Goal: Find specific fact

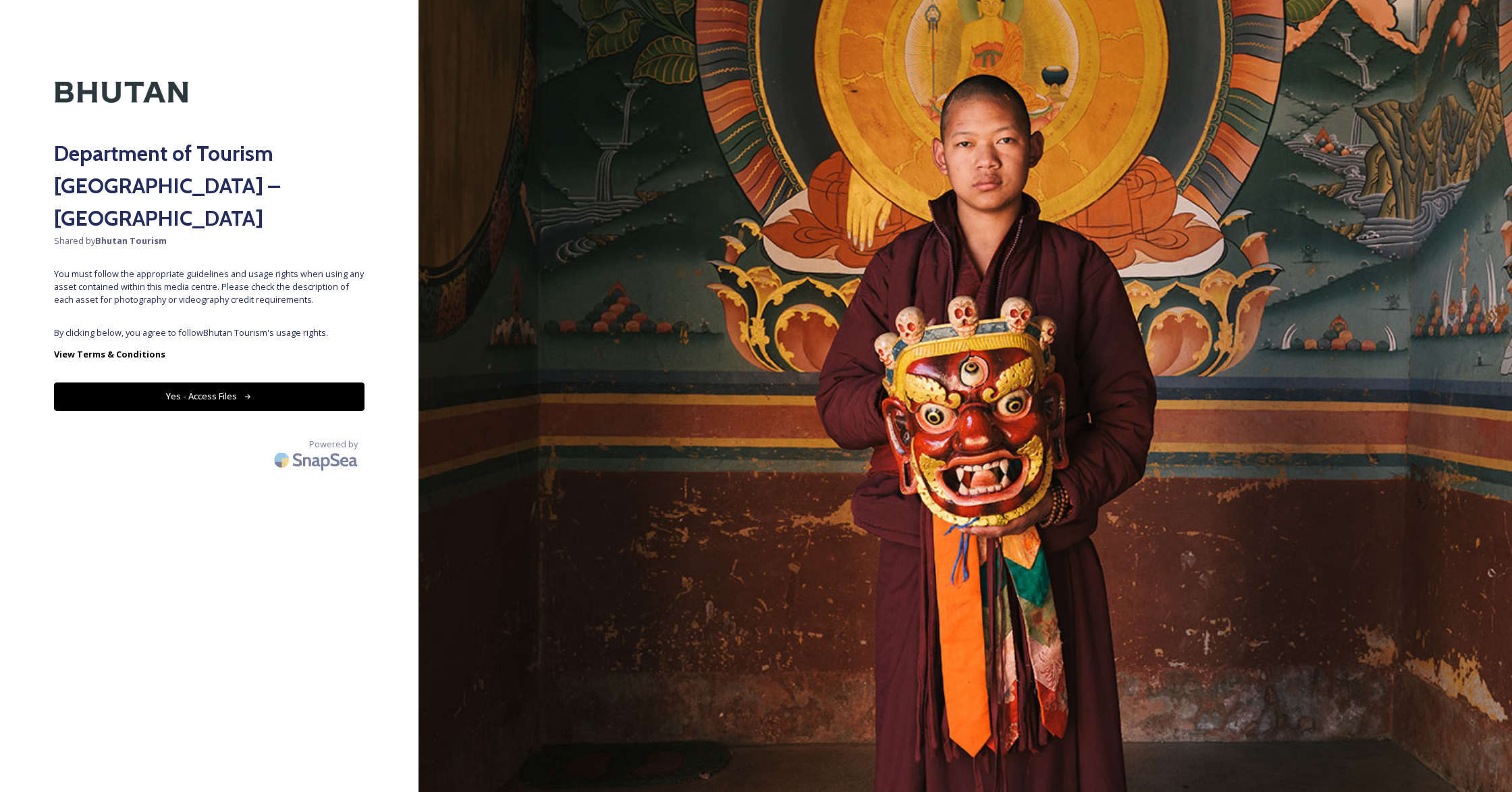
click at [228, 382] on button "Yes - Access Files" at bounding box center [209, 396] width 311 height 28
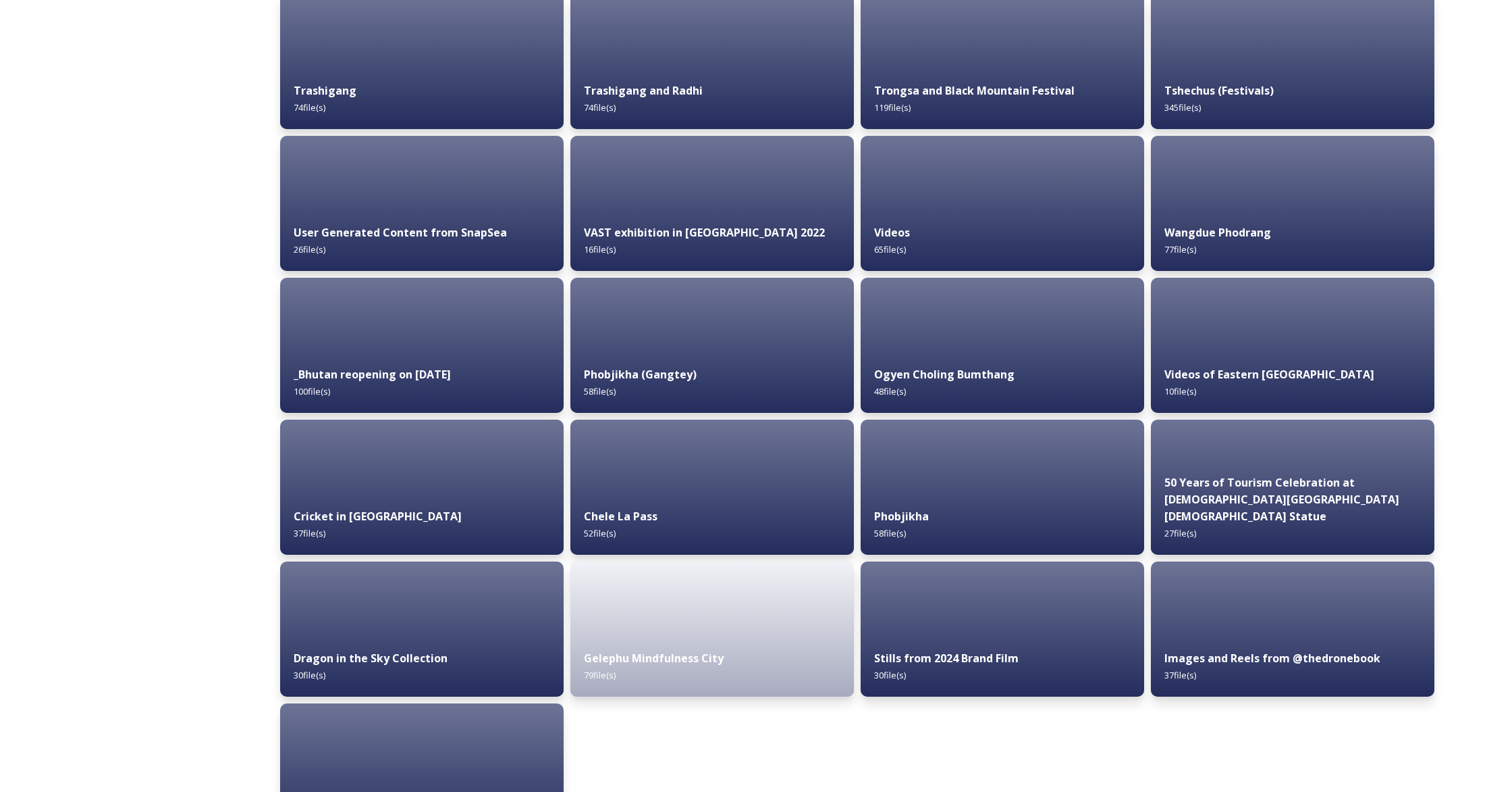
scroll to position [1364, 0]
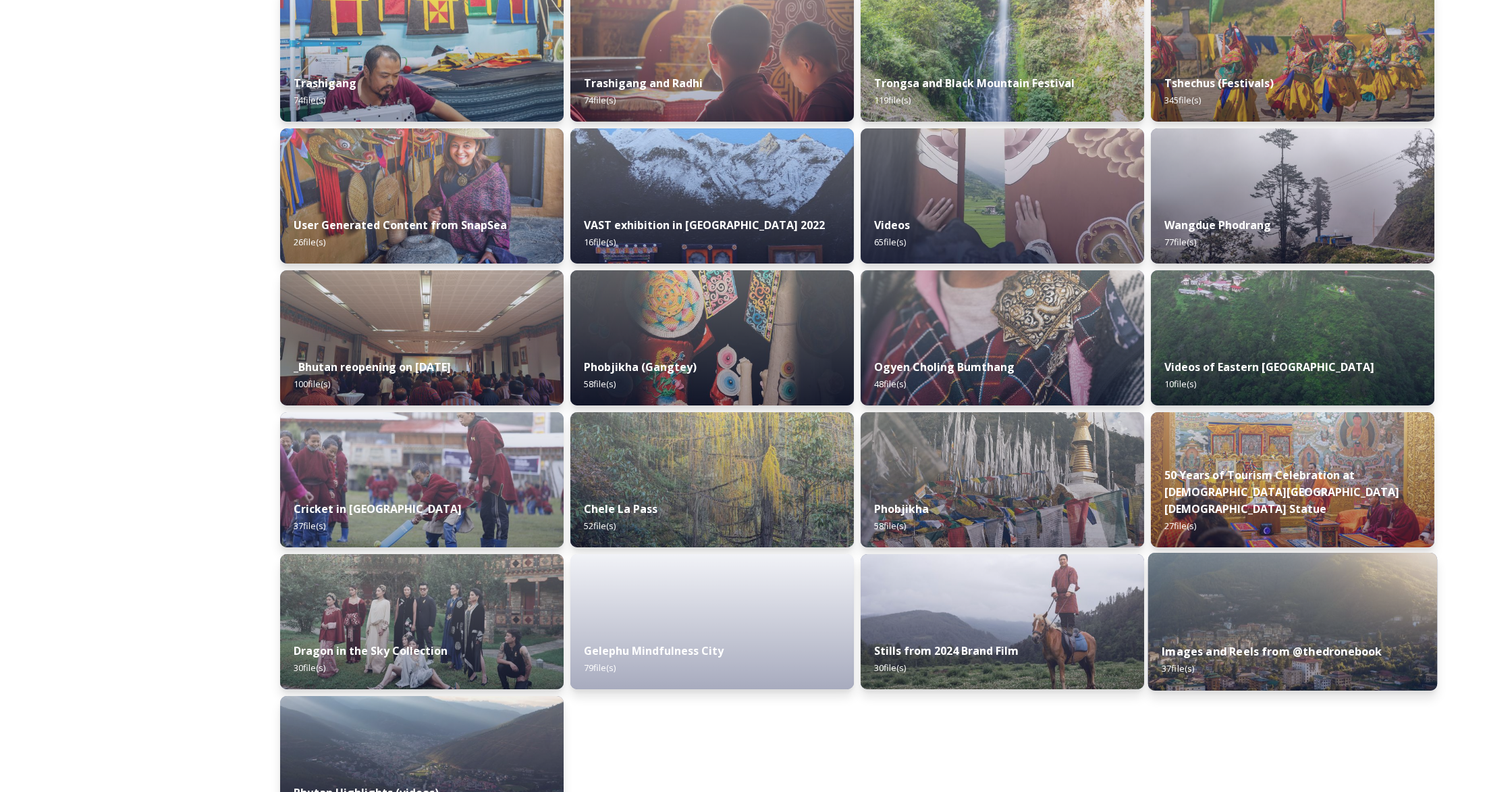
click at [1307, 601] on img at bounding box center [1293, 621] width 289 height 137
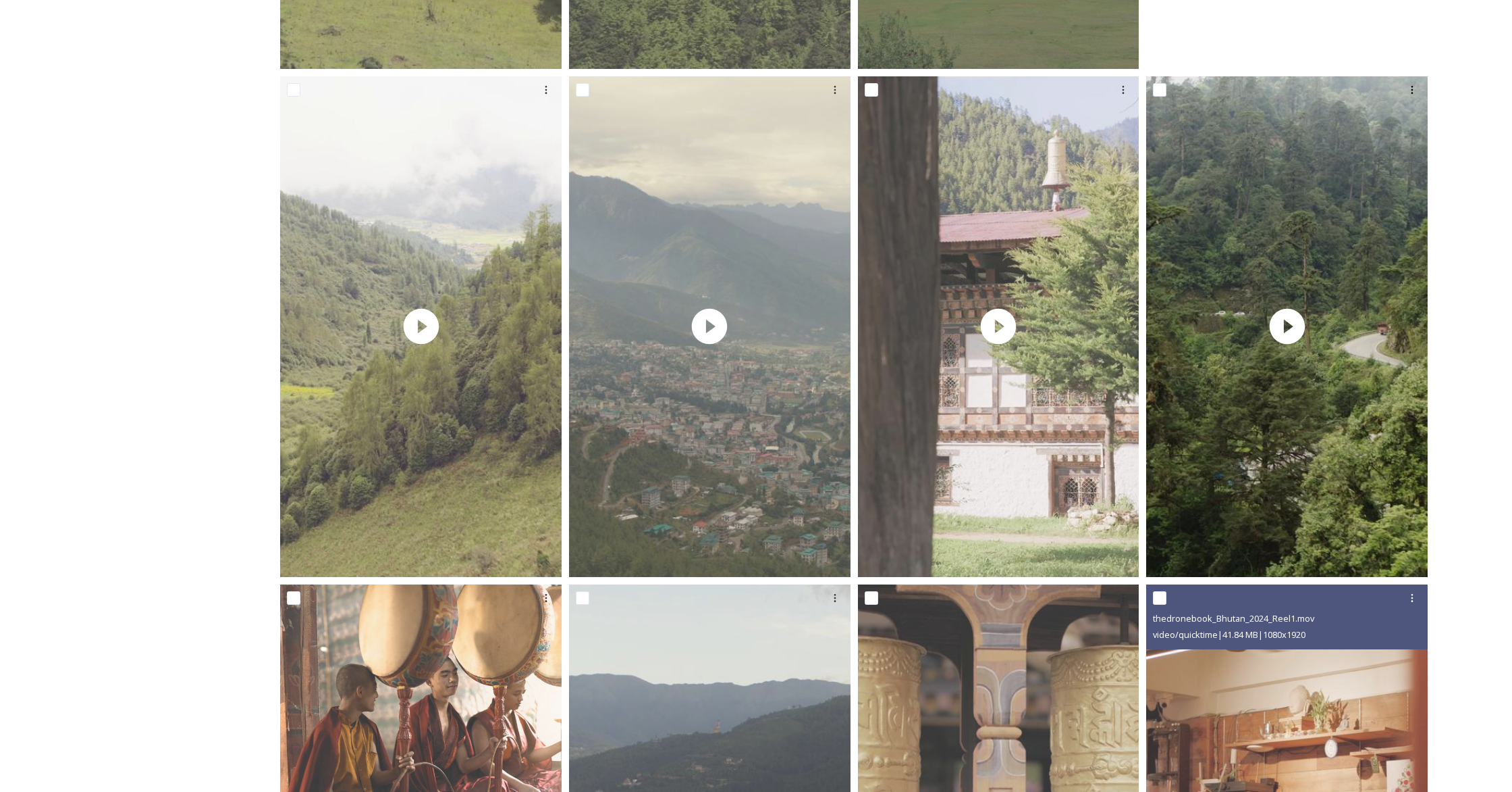
scroll to position [711, 0]
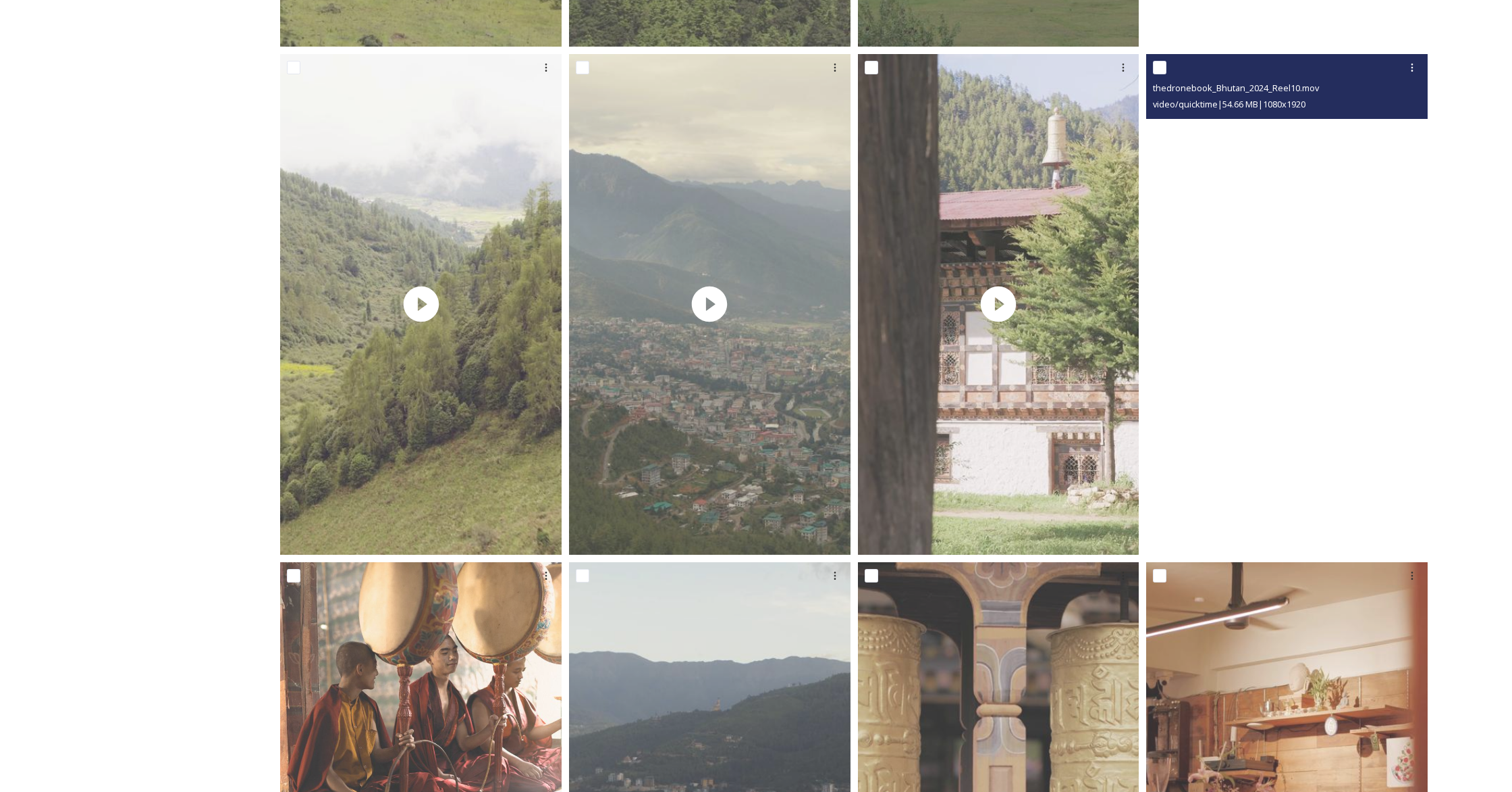
click at [1294, 463] on video "thedronebook_Bhutan_2024_Reel10.mov" at bounding box center [1288, 303] width 281 height 500
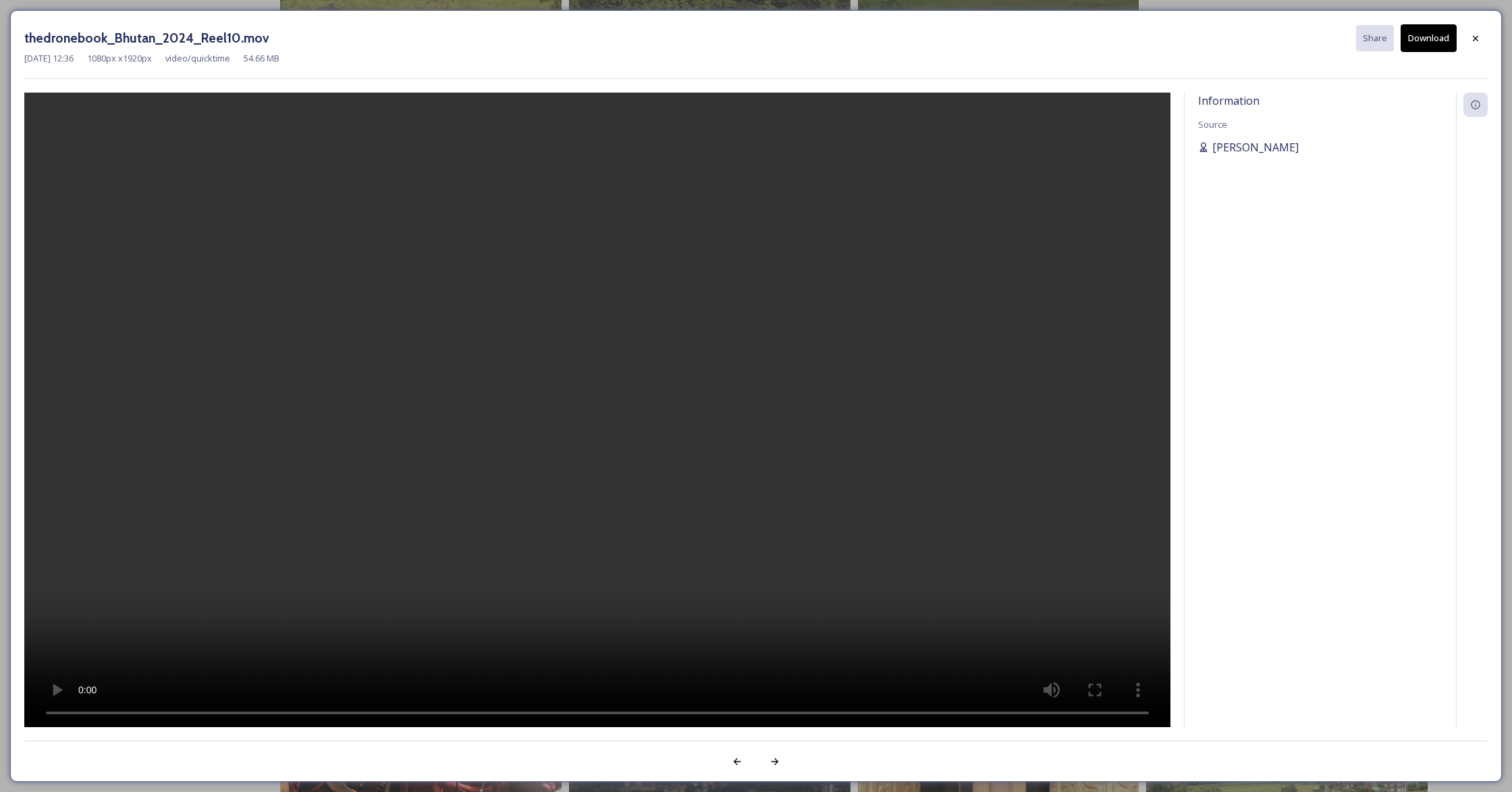
click at [1241, 149] on span "[PERSON_NAME]" at bounding box center [1256, 147] width 86 height 16
click at [1244, 148] on span "[PERSON_NAME]" at bounding box center [1256, 147] width 86 height 16
click at [1243, 148] on span "[PERSON_NAME]" at bounding box center [1256, 147] width 86 height 16
type textarea "Kezang"
click at [1243, 148] on span "[PERSON_NAME]" at bounding box center [1256, 147] width 86 height 16
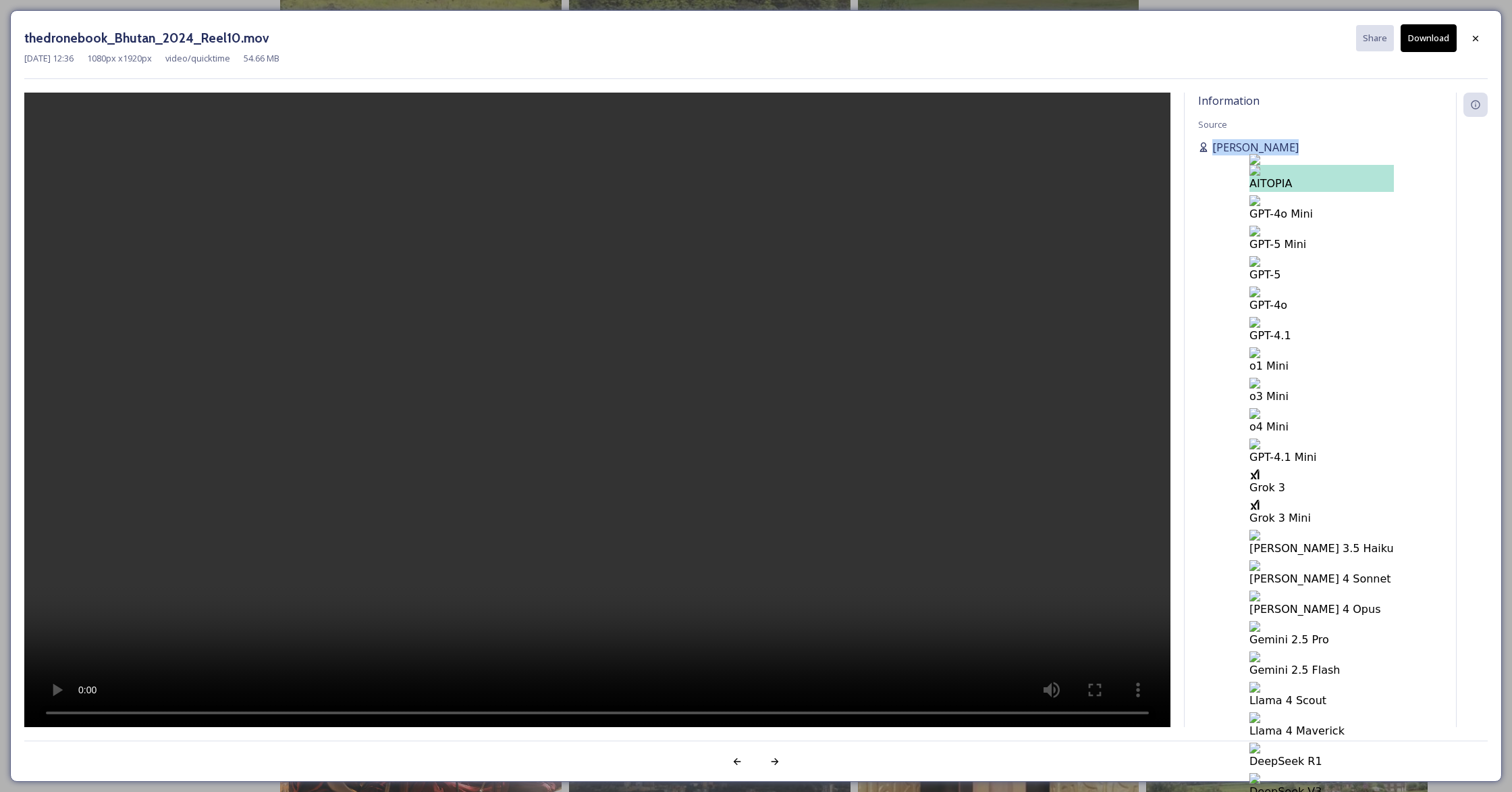
click at [1243, 148] on span "[PERSON_NAME]" at bounding box center [1256, 147] width 86 height 16
click at [1244, 179] on div "Information Source [PERSON_NAME]" at bounding box center [1320, 409] width 271 height 634
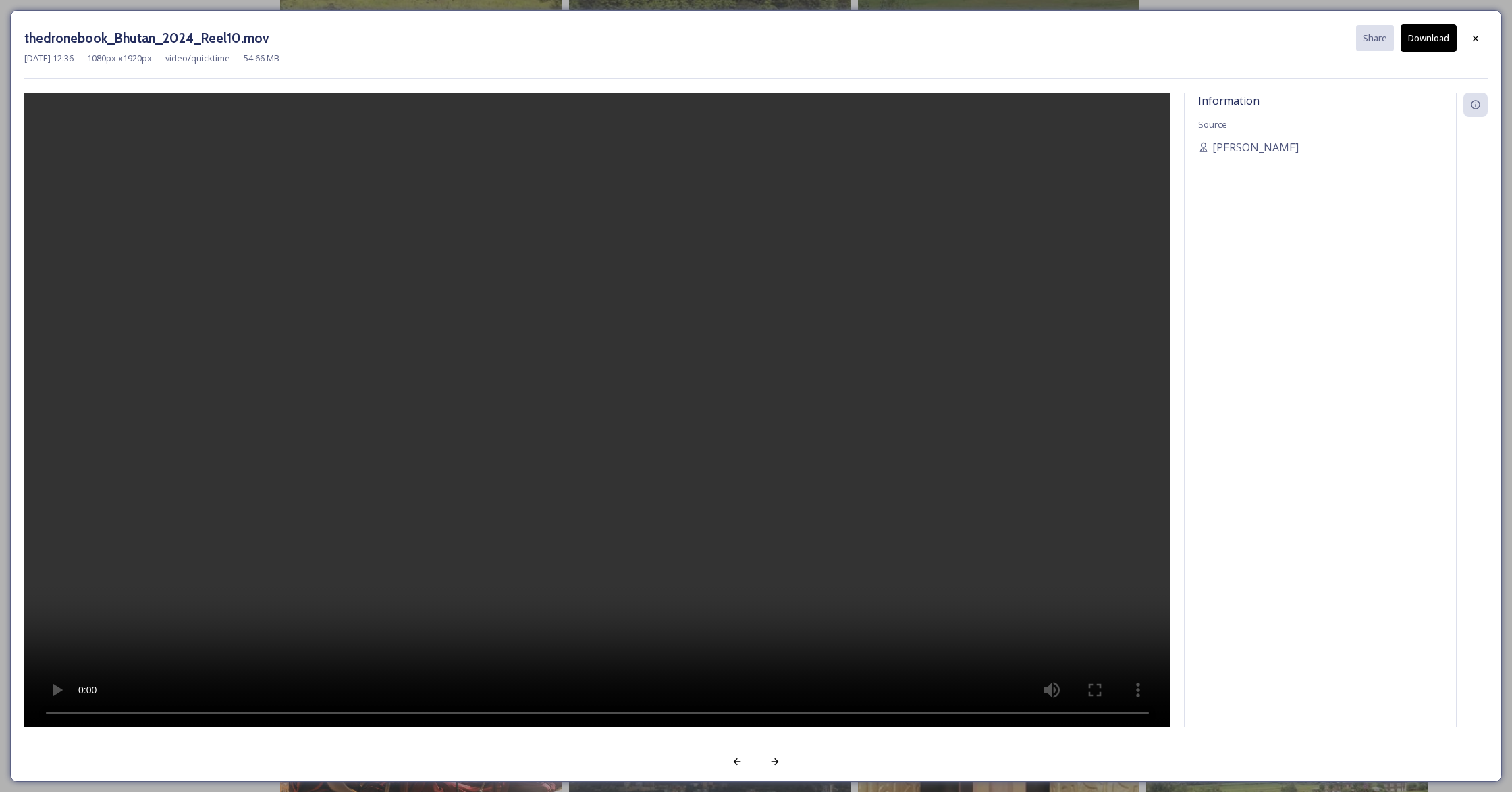
click at [1479, 38] on icon at bounding box center [1475, 38] width 11 height 11
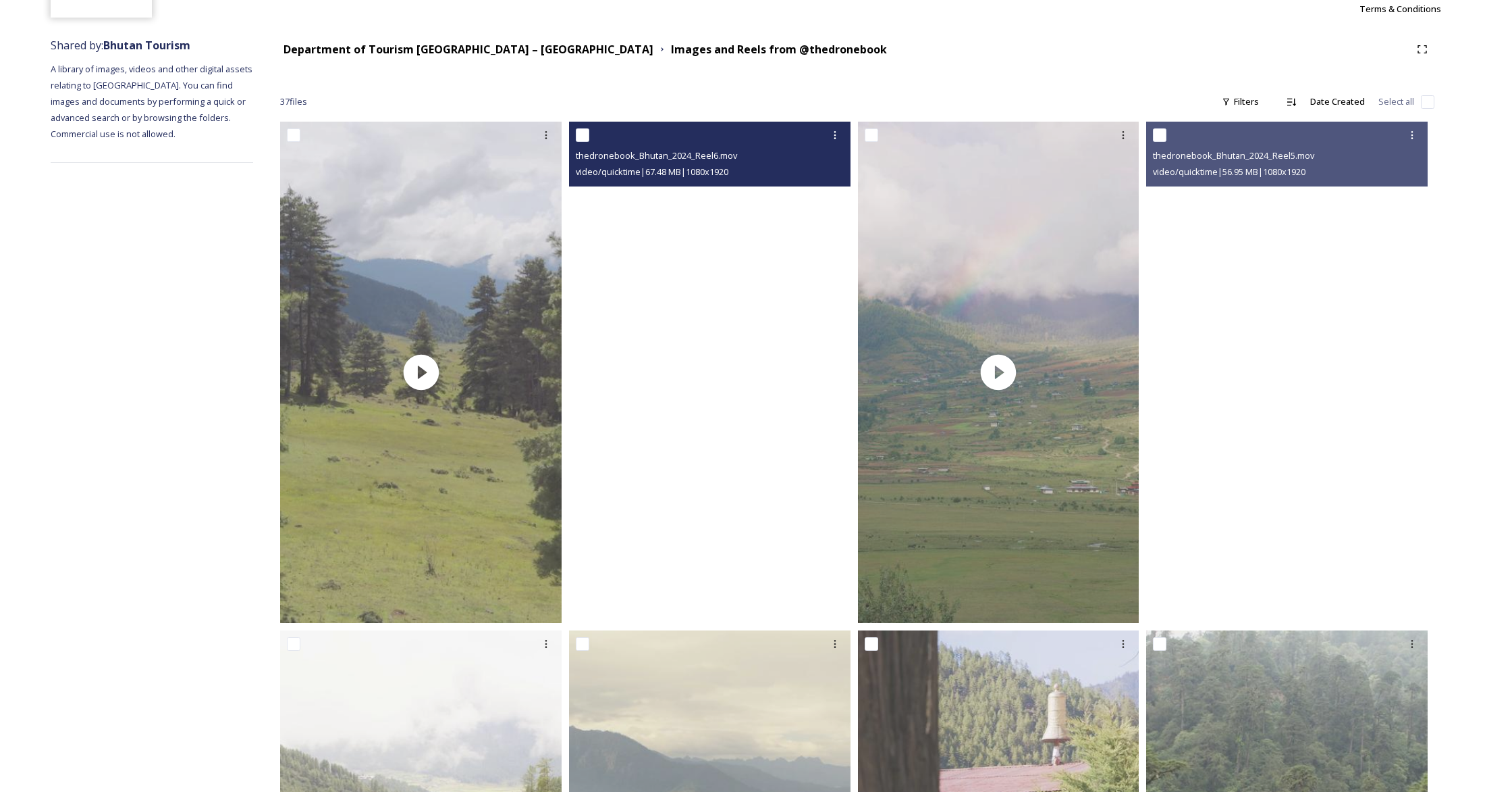
scroll to position [0, 0]
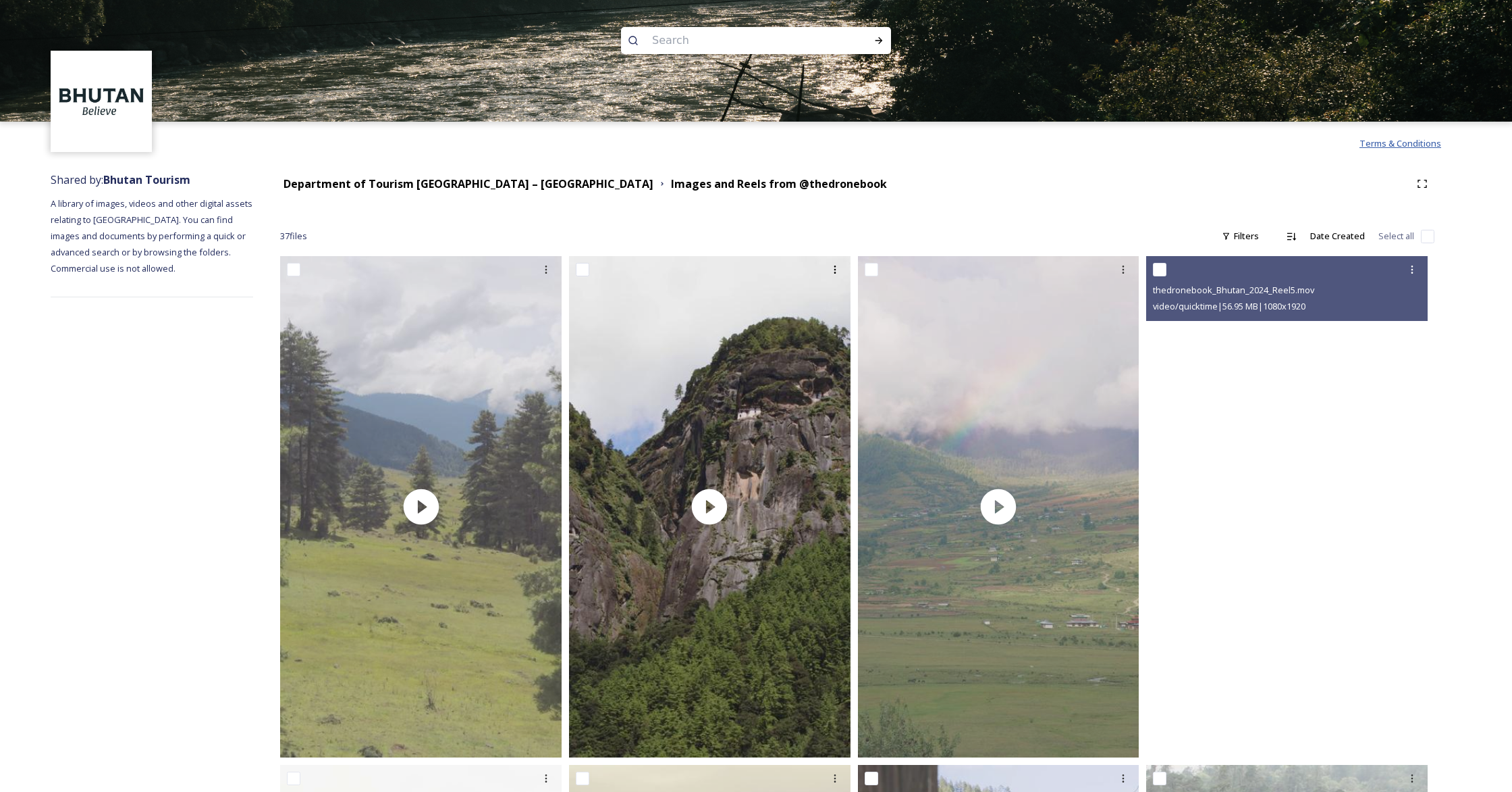
click at [1412, 144] on span "Terms & Conditions" at bounding box center [1401, 143] width 82 height 13
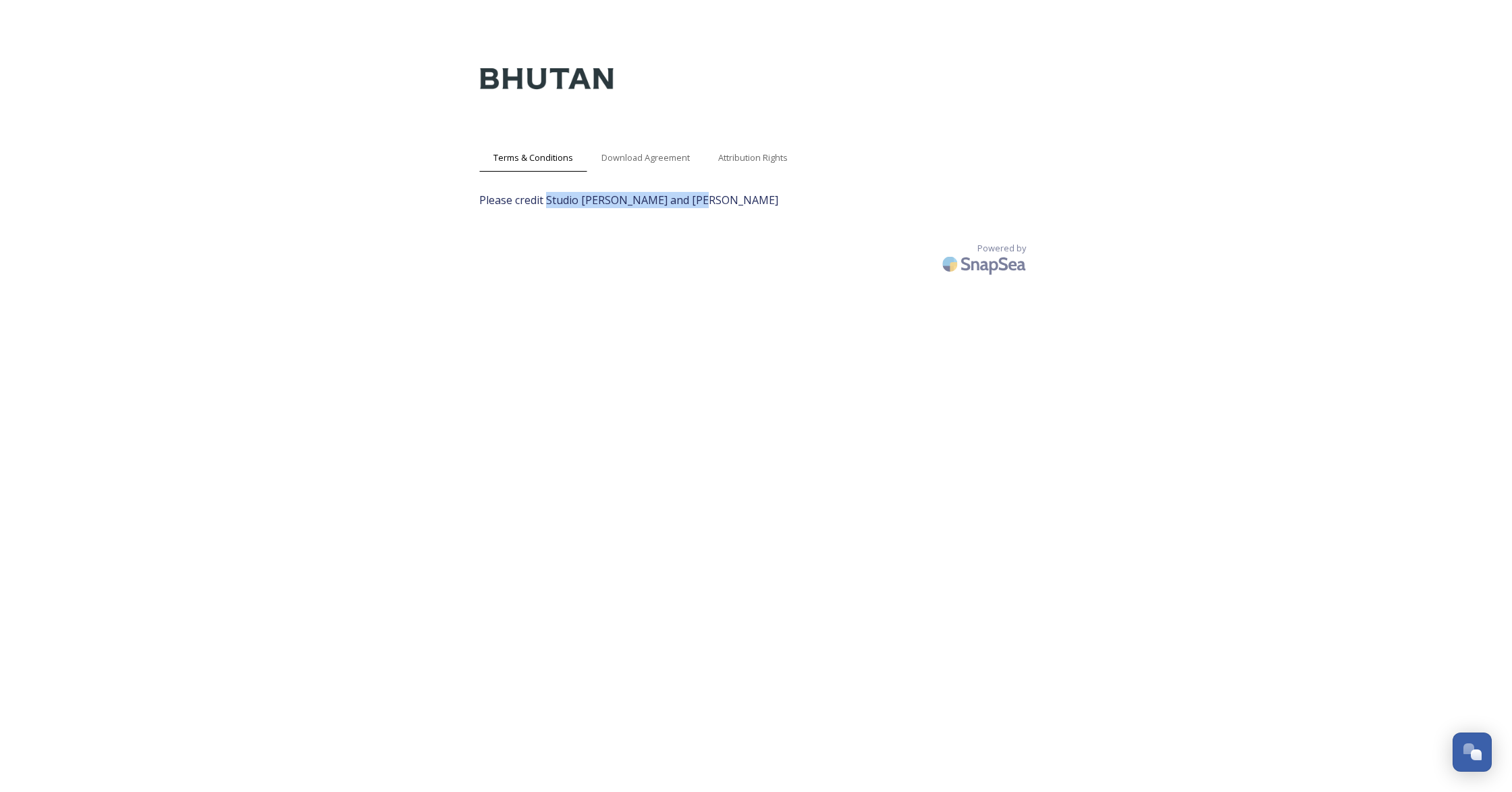
drag, startPoint x: 547, startPoint y: 200, endPoint x: 724, endPoint y: 205, distance: 177.1
type textarea "Studio Khonsu and Adam Slama"
click at [724, 205] on span "Please credit Studio Khonsu and Adam Slama" at bounding box center [756, 199] width 554 height 16
